Goal: Task Accomplishment & Management: Use online tool/utility

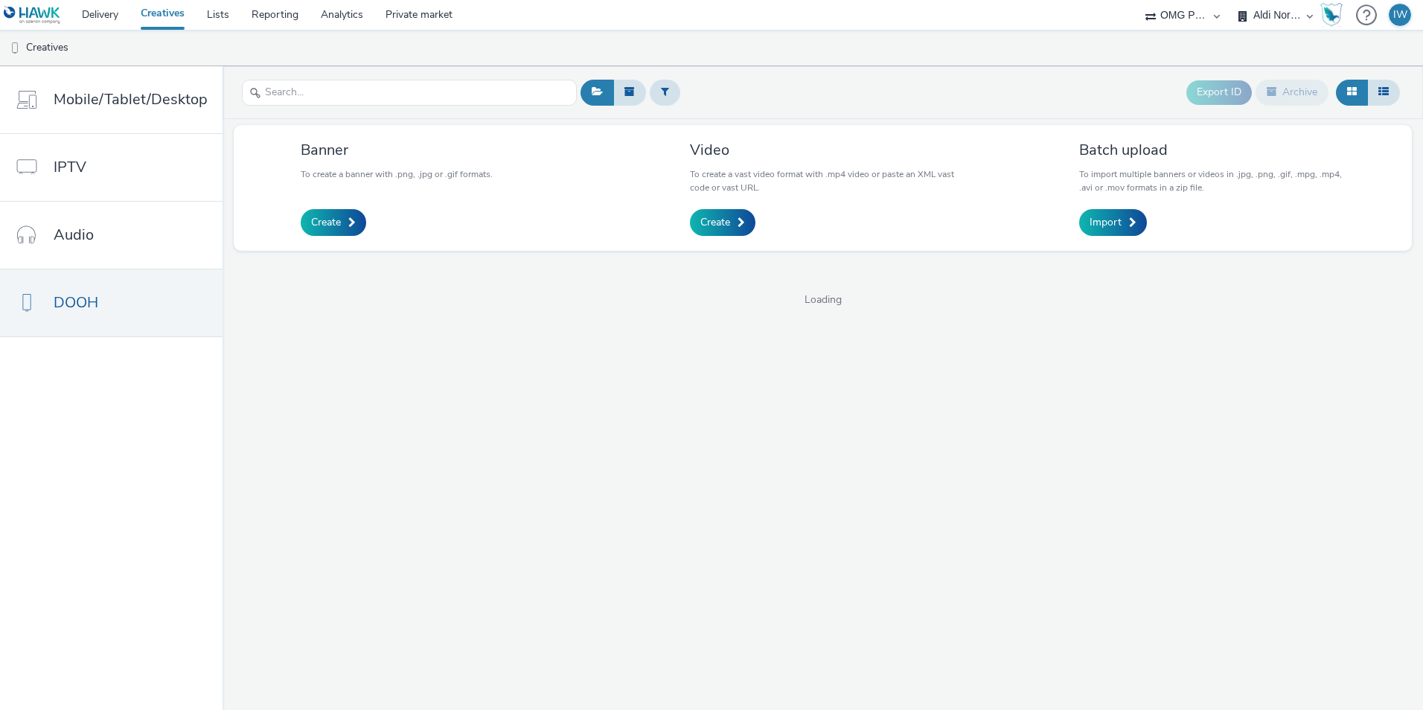
select select "491a0746-e20e-4106-832b-22d0456ef05d"
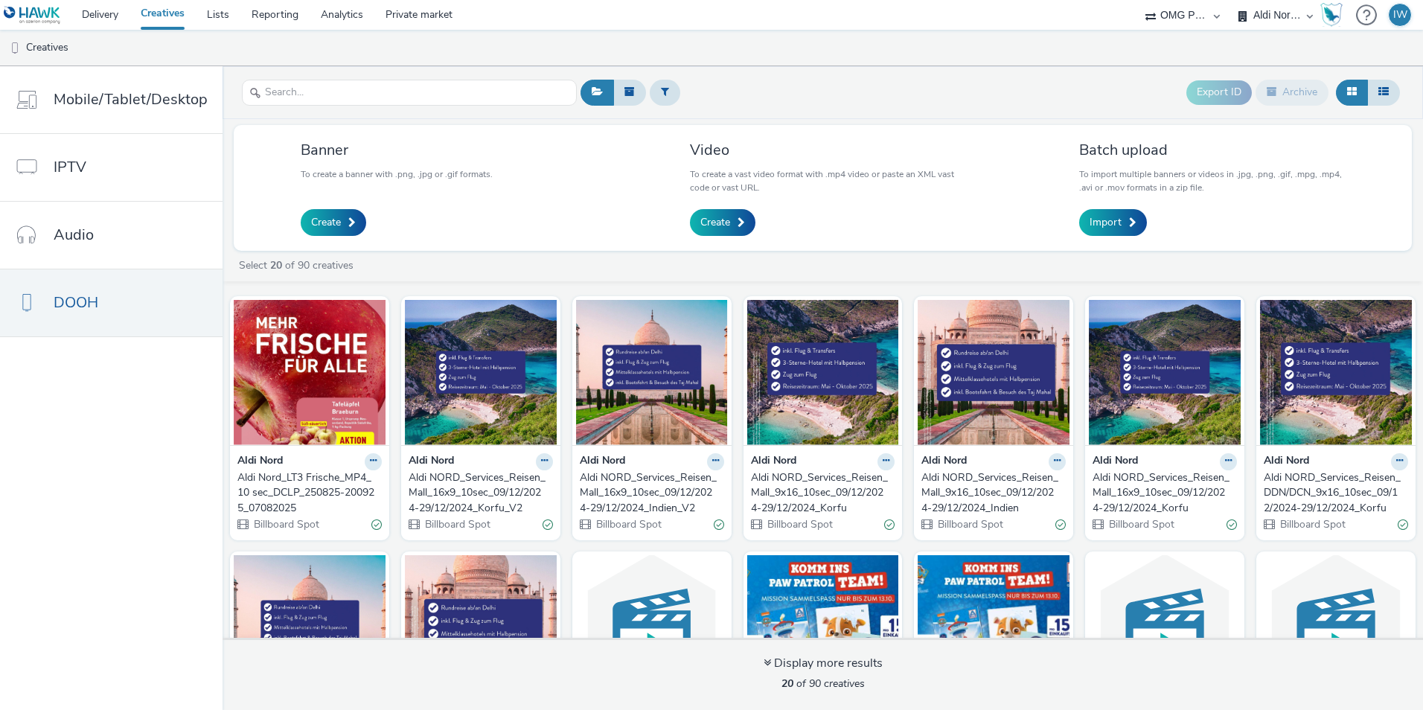
click at [324, 486] on div "Aldi Nord_LT3 Frische_MP4_10 sec_DCLP_250825-200925_07082025" at bounding box center [306, 492] width 138 height 45
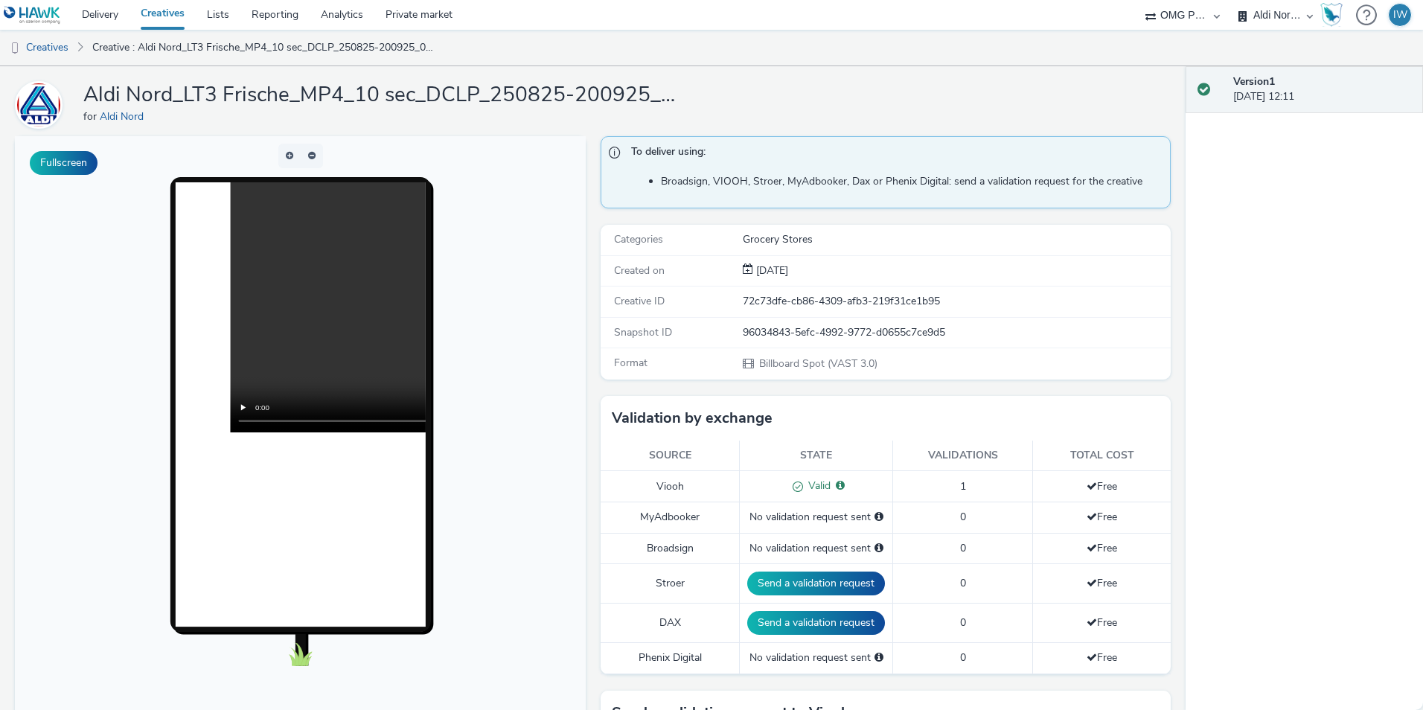
scroll to position [149, 0]
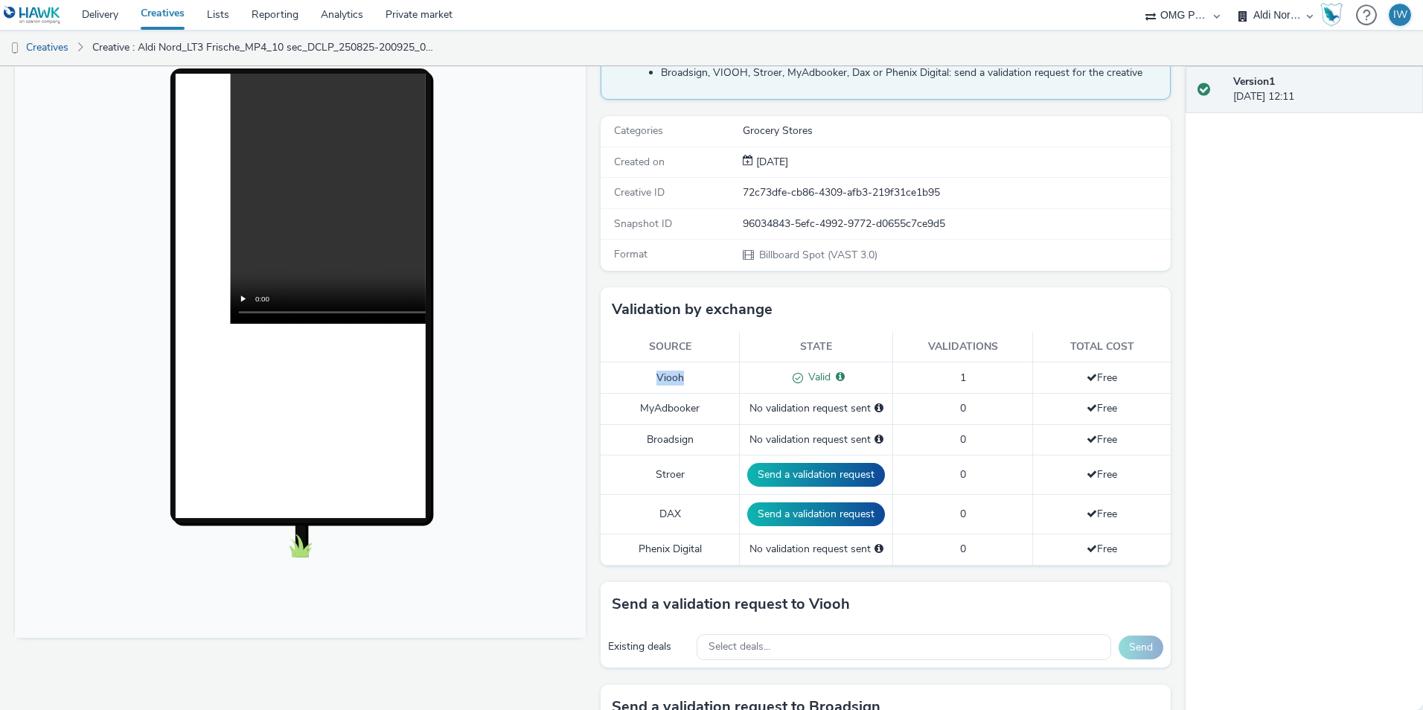
drag, startPoint x: 648, startPoint y: 377, endPoint x: 680, endPoint y: 377, distance: 32.8
click at [680, 377] on td "Viooh" at bounding box center [670, 378] width 139 height 31
drag, startPoint x: 680, startPoint y: 377, endPoint x: 689, endPoint y: 383, distance: 10.7
click at [689, 383] on td "Viooh" at bounding box center [670, 378] width 139 height 31
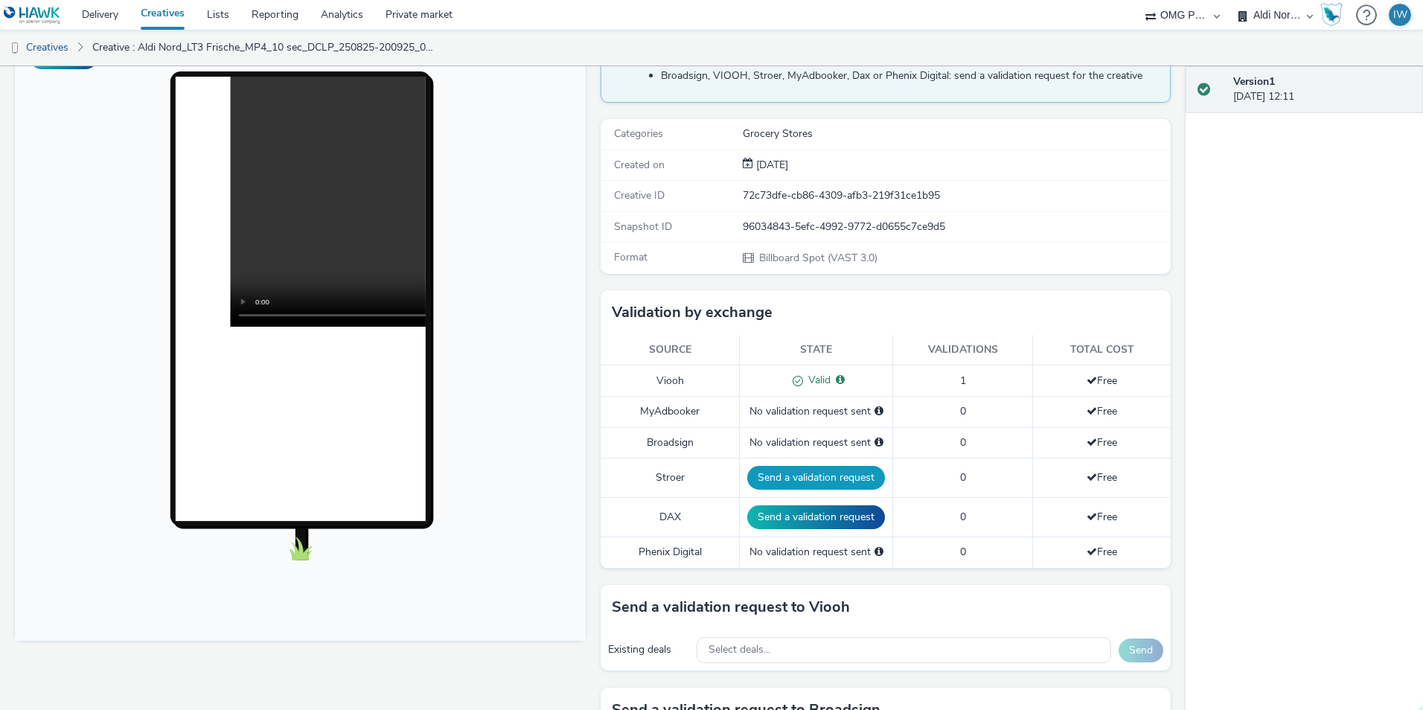
scroll to position [223, 0]
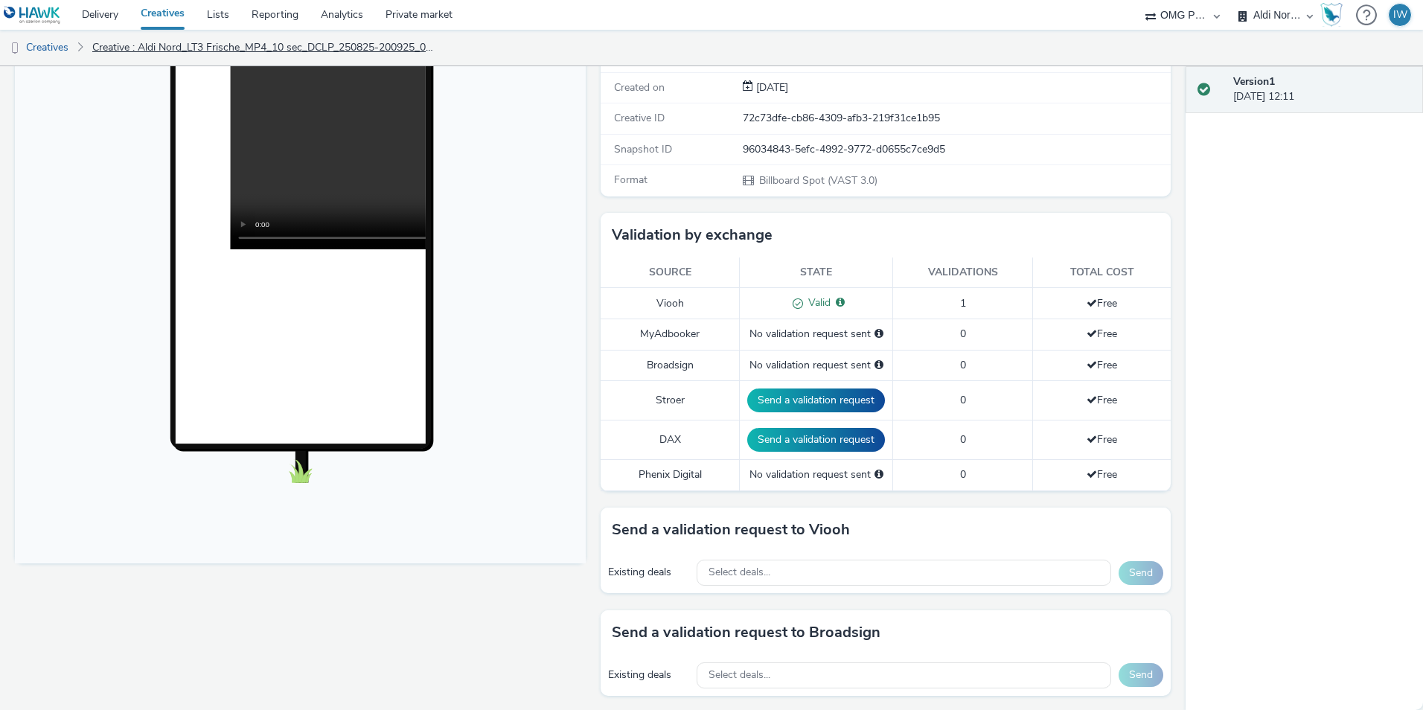
drag, startPoint x: 216, startPoint y: 36, endPoint x: 262, endPoint y: 59, distance: 51.3
click at [216, 36] on link "Creative : Aldi Nord_LT3 Frische_MP4_10 sec_DCLP_250825-200925_07082025" at bounding box center [263, 48] width 356 height 36
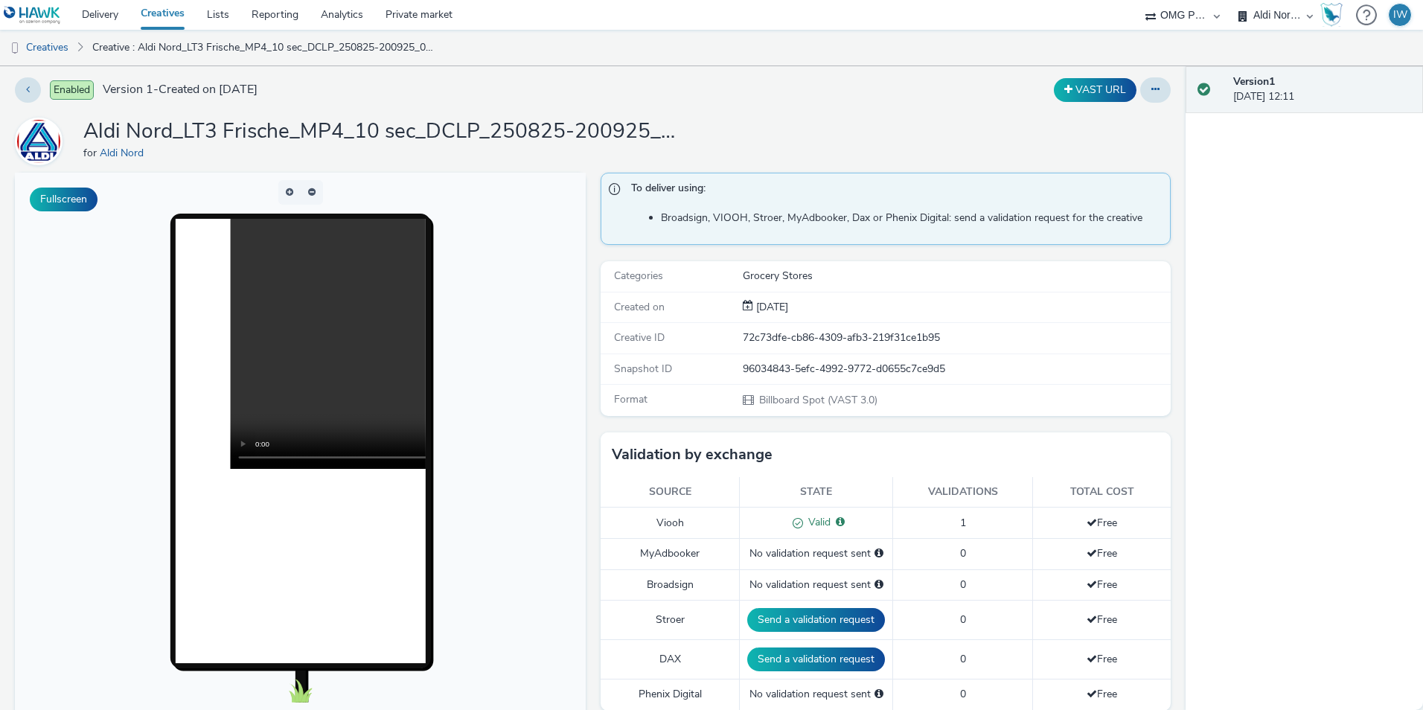
scroll to position [0, 0]
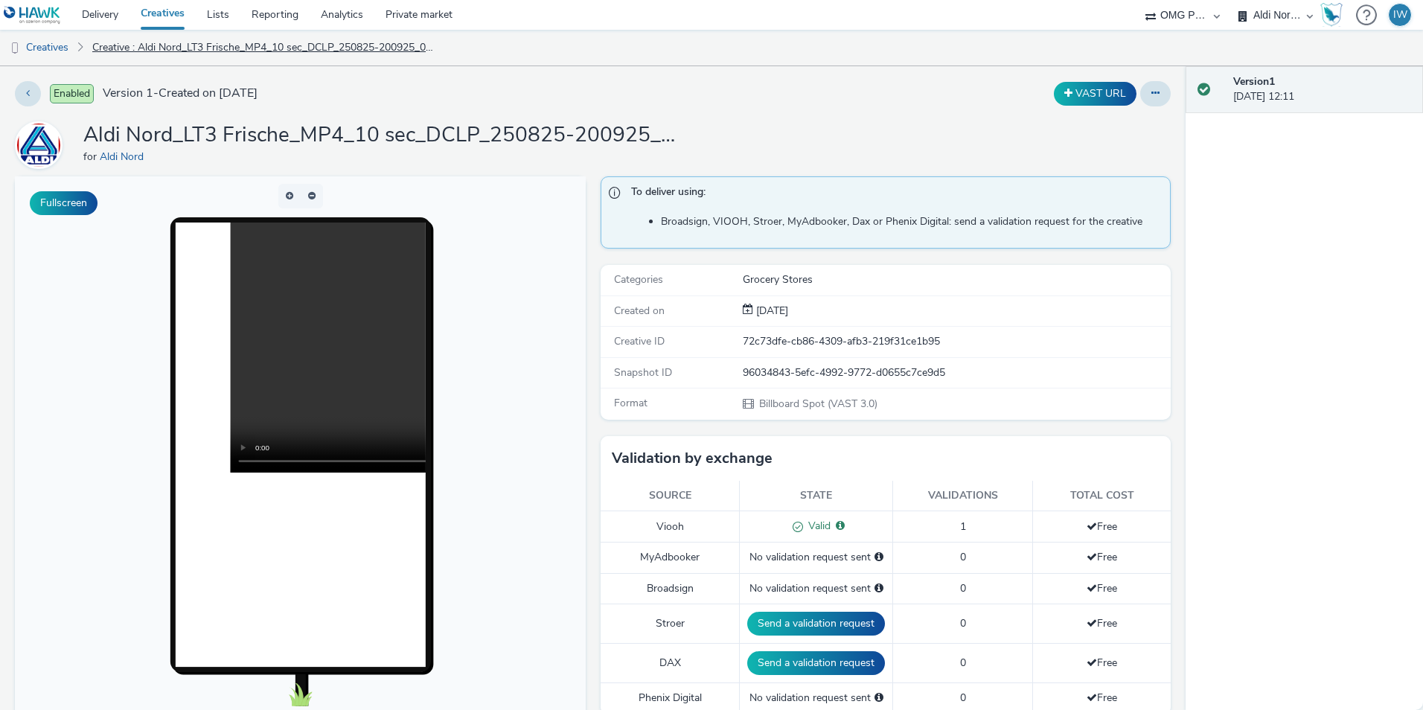
drag, startPoint x: 275, startPoint y: 47, endPoint x: 420, endPoint y: 109, distance: 157.1
click at [275, 47] on link "Creative : Aldi Nord_LT3 Frische_MP4_10 sec_DCLP_250825-200925_07082025" at bounding box center [263, 48] width 356 height 36
click at [107, 12] on link "Delivery" at bounding box center [100, 15] width 59 height 30
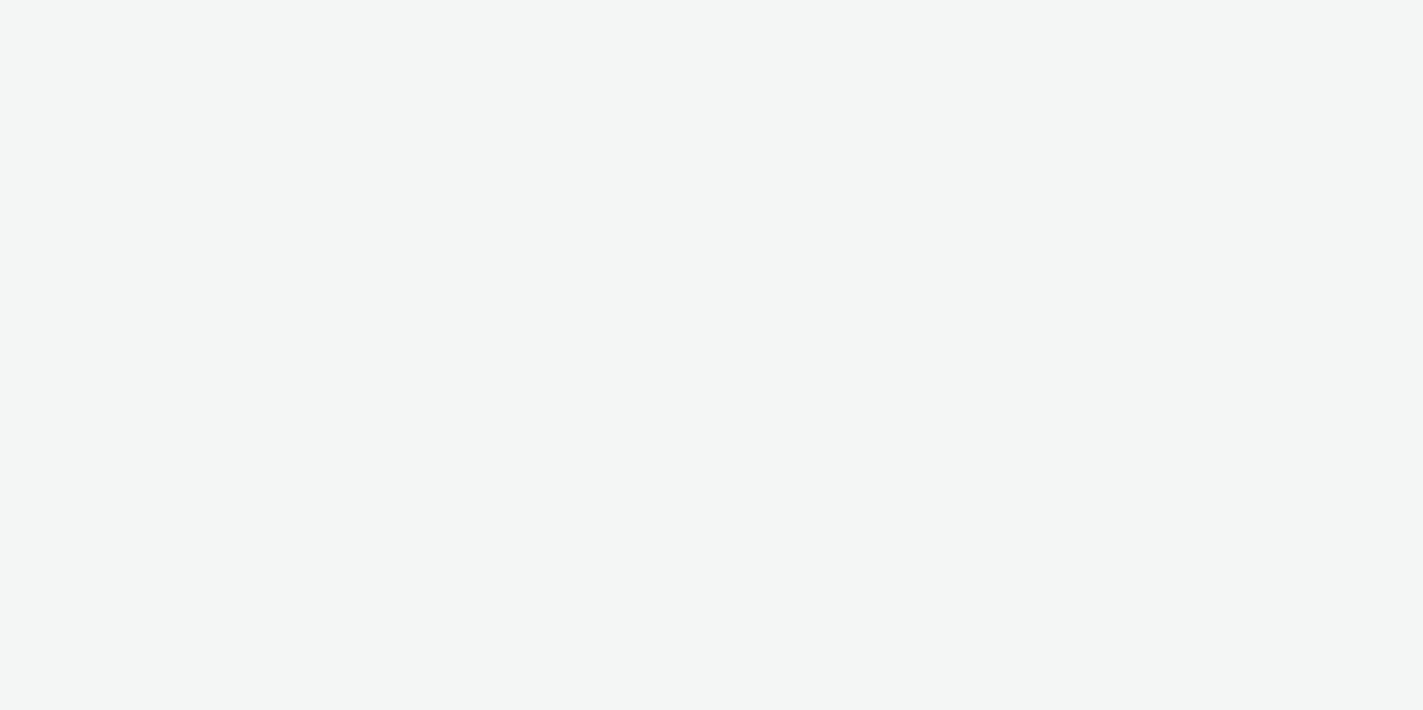
select select "491a0746-e20e-4106-832b-22d0456ef05d"
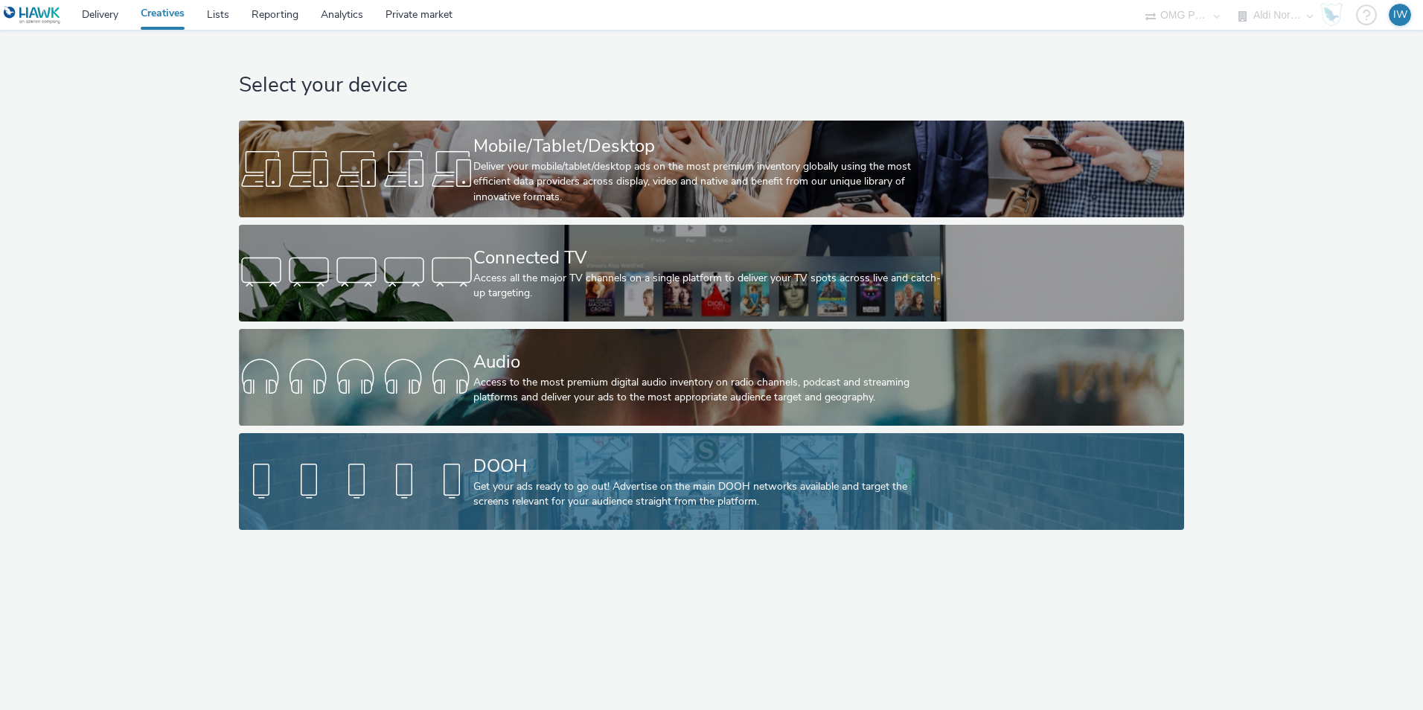
click at [524, 468] on div "DOOH" at bounding box center [708, 466] width 470 height 26
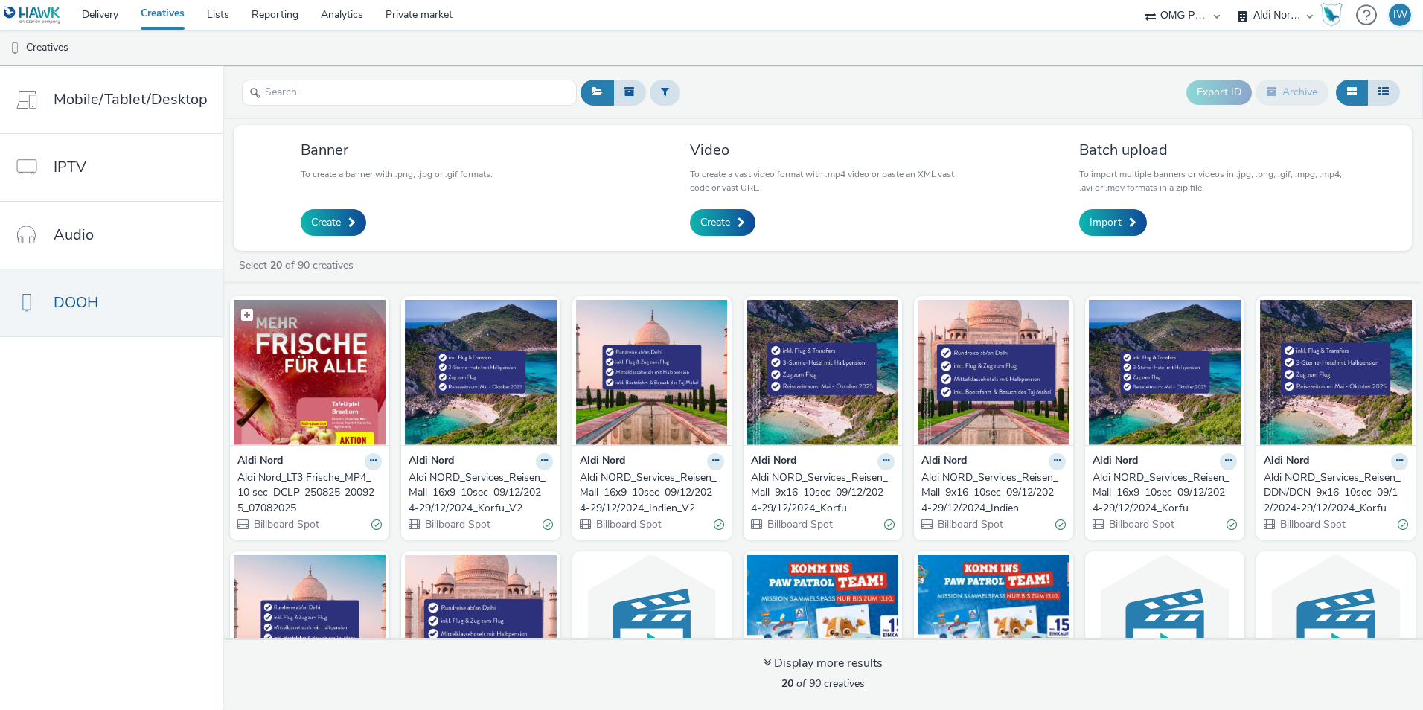
click at [304, 424] on img at bounding box center [310, 372] width 152 height 145
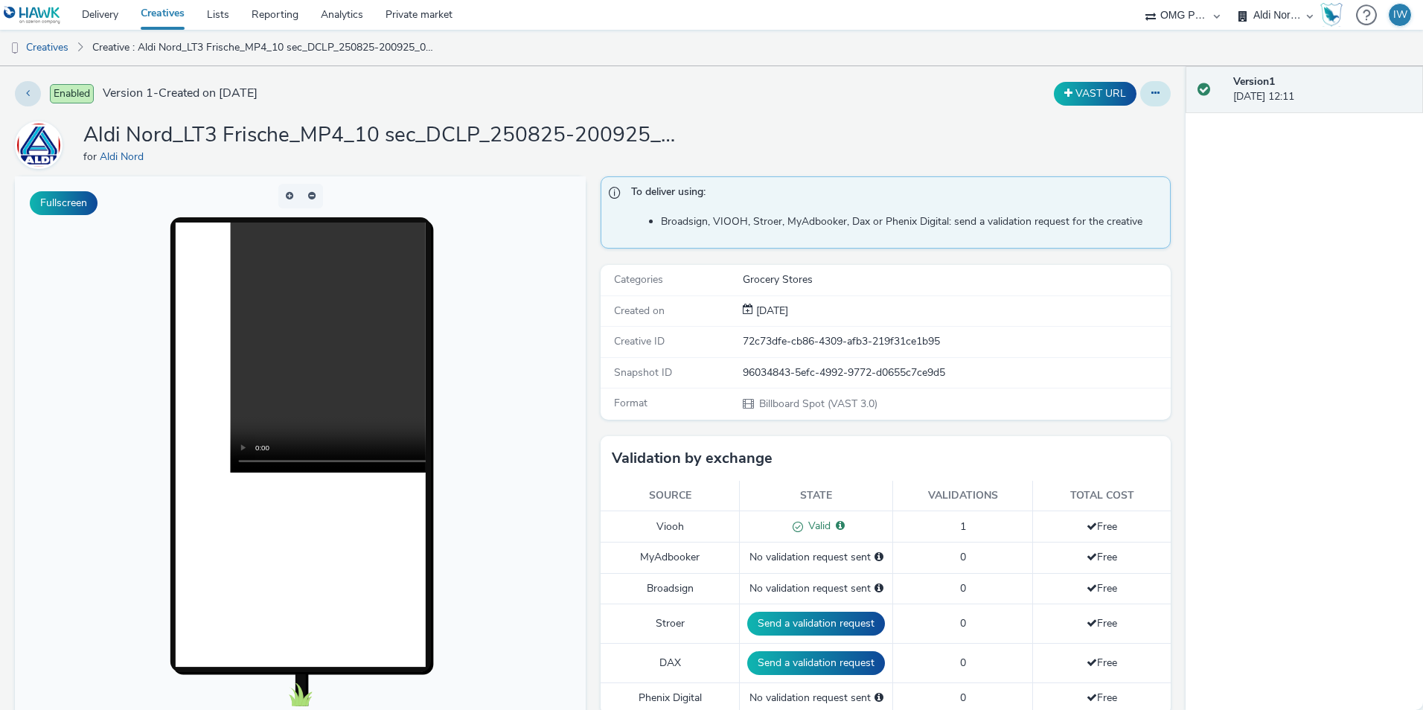
click at [1149, 99] on button at bounding box center [1155, 93] width 31 height 25
click at [1097, 118] on link "Edit" at bounding box center [1115, 124] width 112 height 30
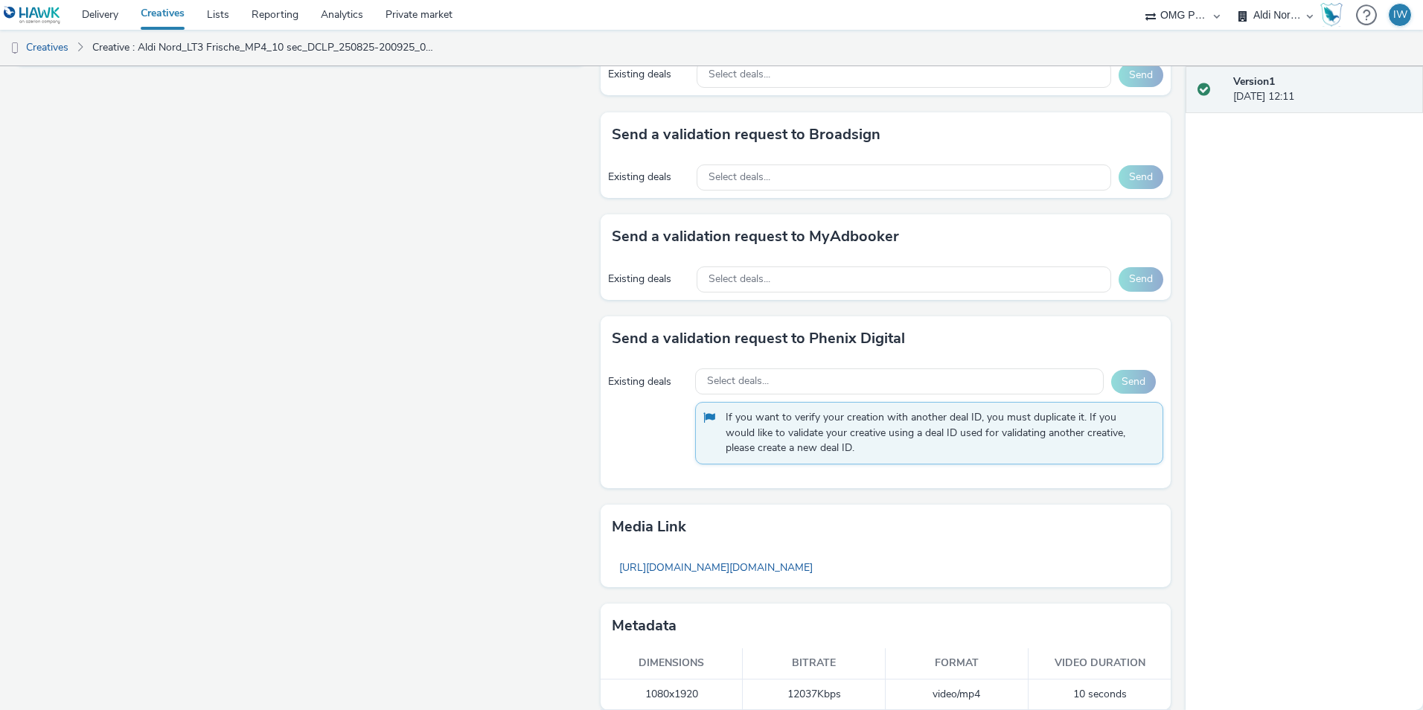
scroll to position [738, 0]
